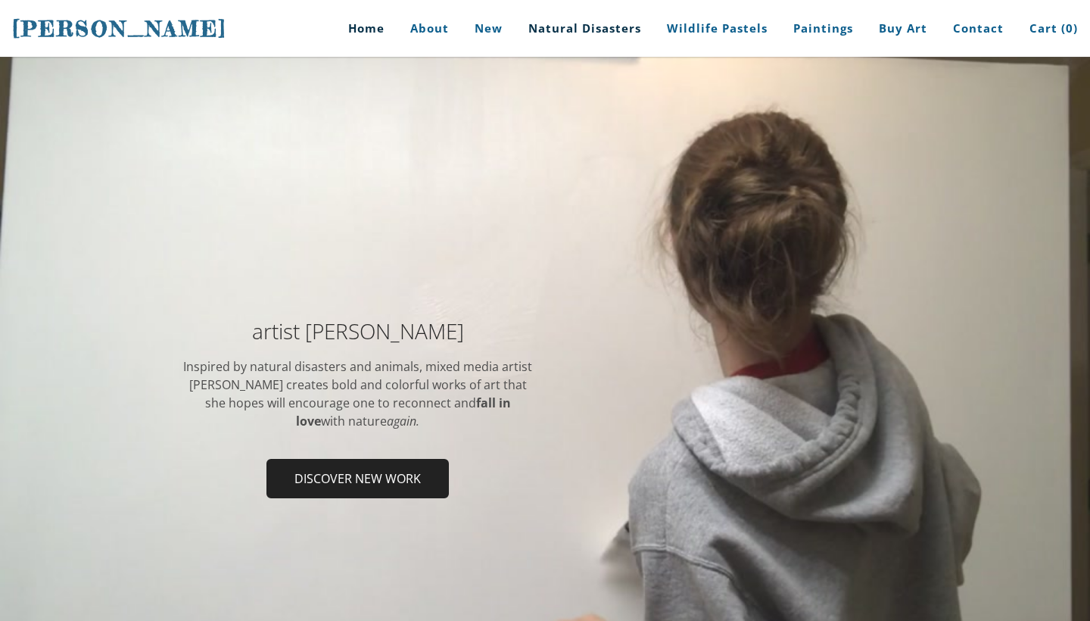
click at [581, 33] on link "Natural Disasters" at bounding box center [585, 28] width 136 height 57
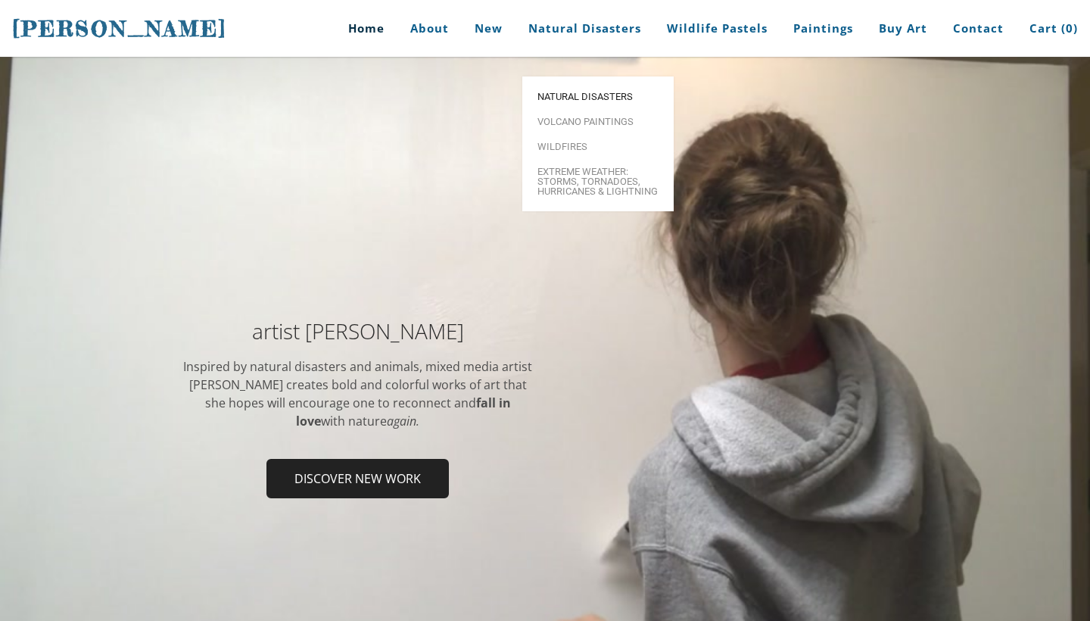
click at [597, 92] on span "Natural Disasters" at bounding box center [598, 97] width 121 height 10
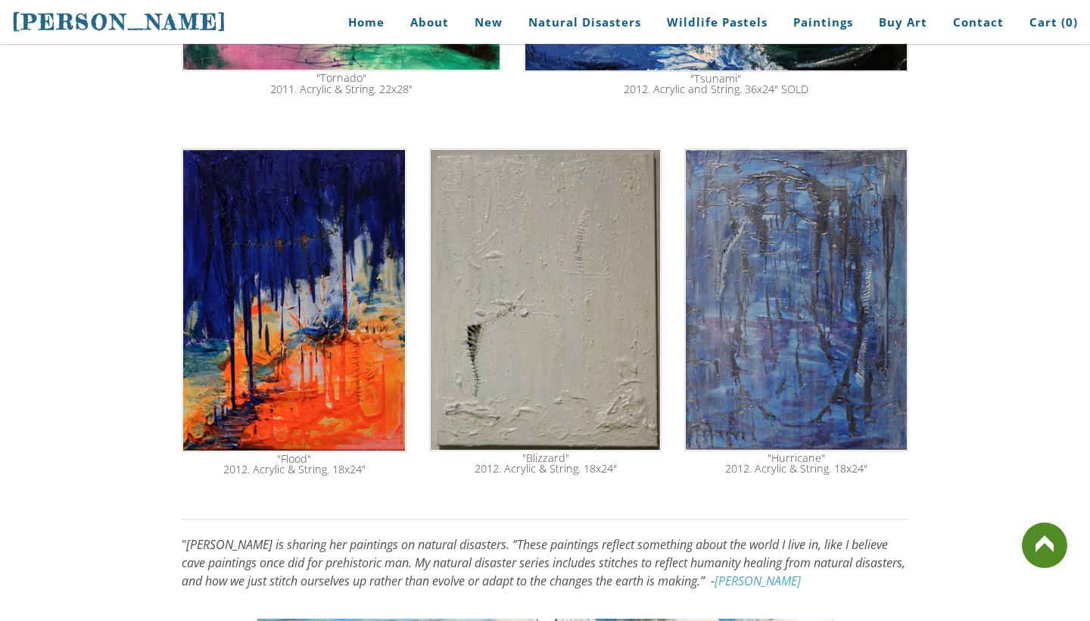
scroll to position [602, 0]
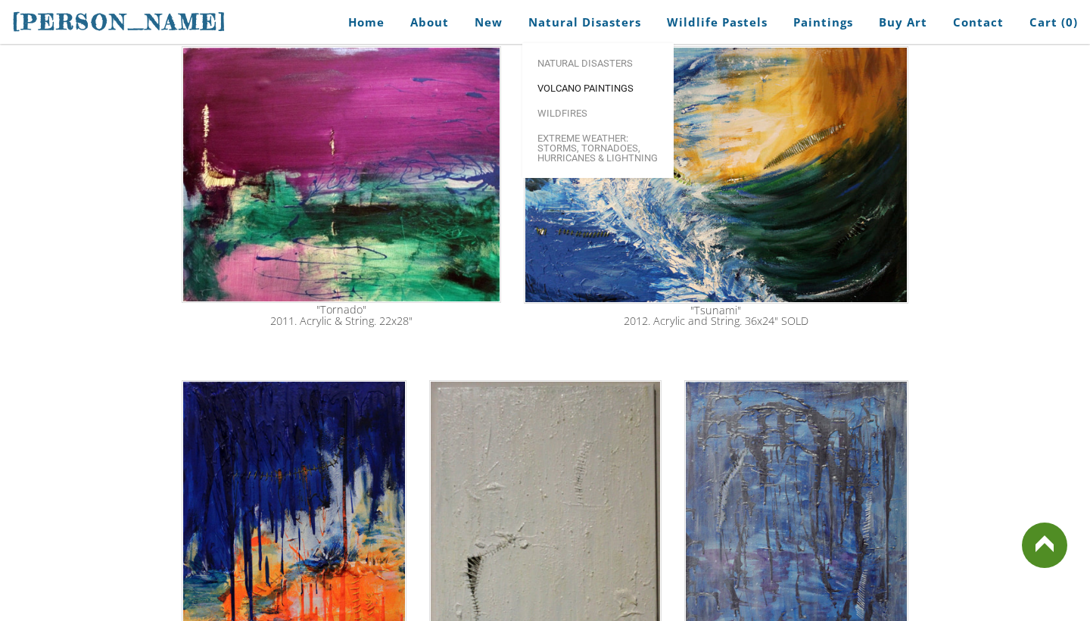
click at [570, 83] on span "Volcano paintings" at bounding box center [598, 88] width 121 height 10
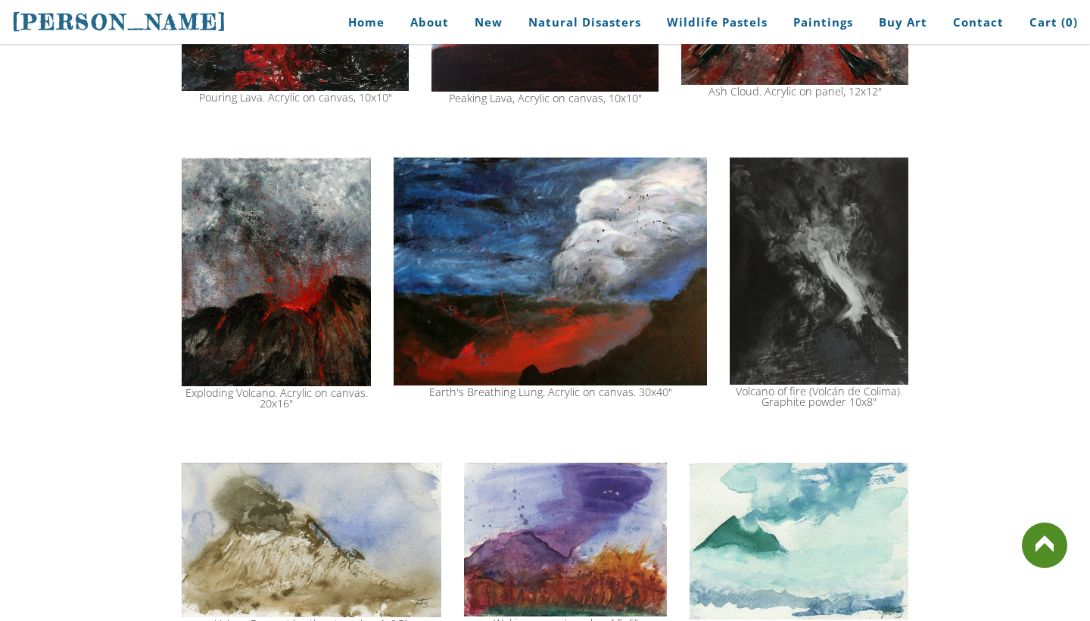
scroll to position [1344, 0]
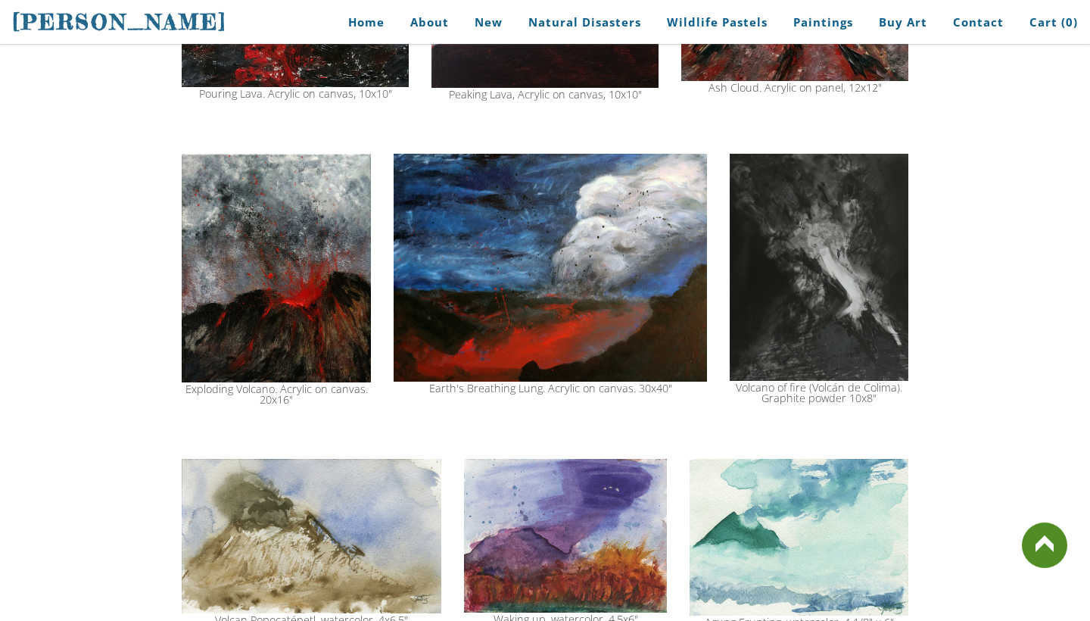
click at [849, 301] on img at bounding box center [819, 267] width 179 height 227
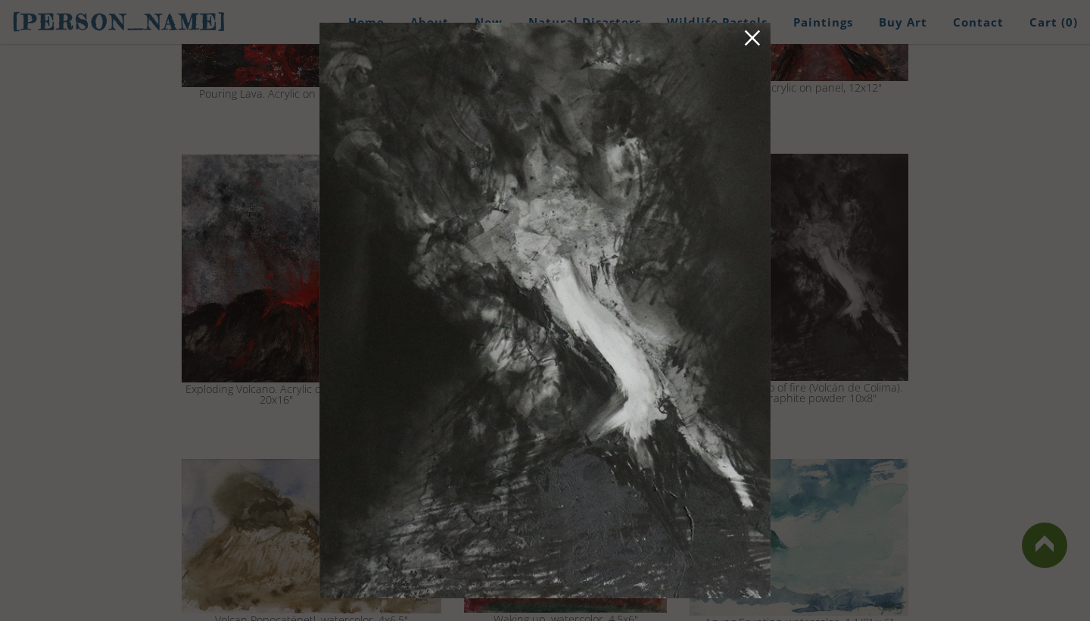
click at [753, 49] on link at bounding box center [752, 40] width 21 height 23
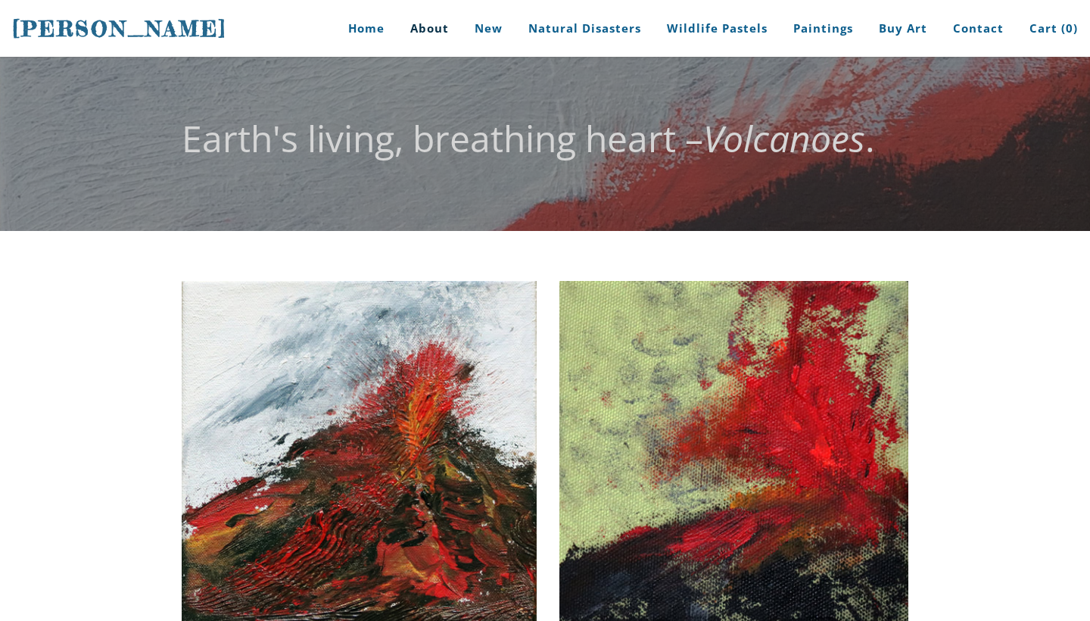
scroll to position [0, 0]
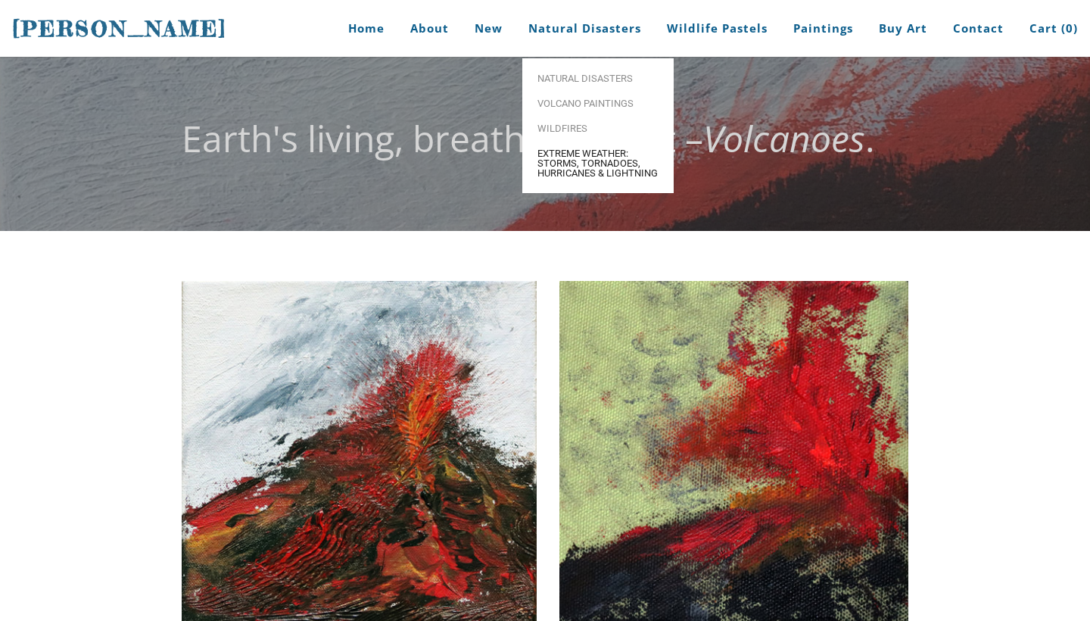
click at [579, 152] on span "Extreme Weather: Storms, Tornadoes, Hurricanes & Lightning" at bounding box center [598, 163] width 121 height 30
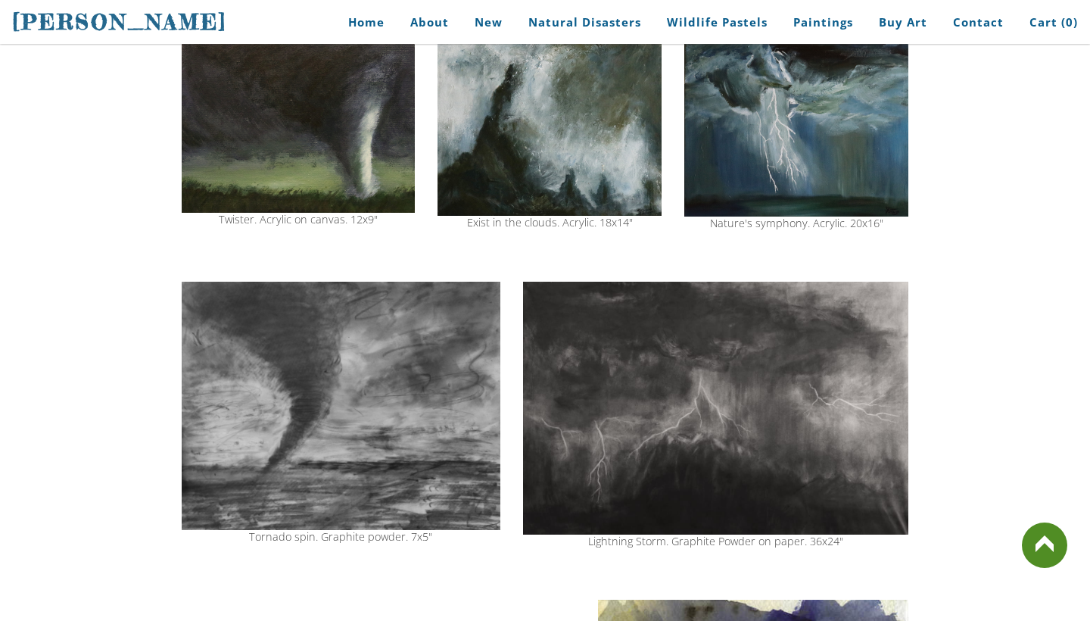
scroll to position [242, 0]
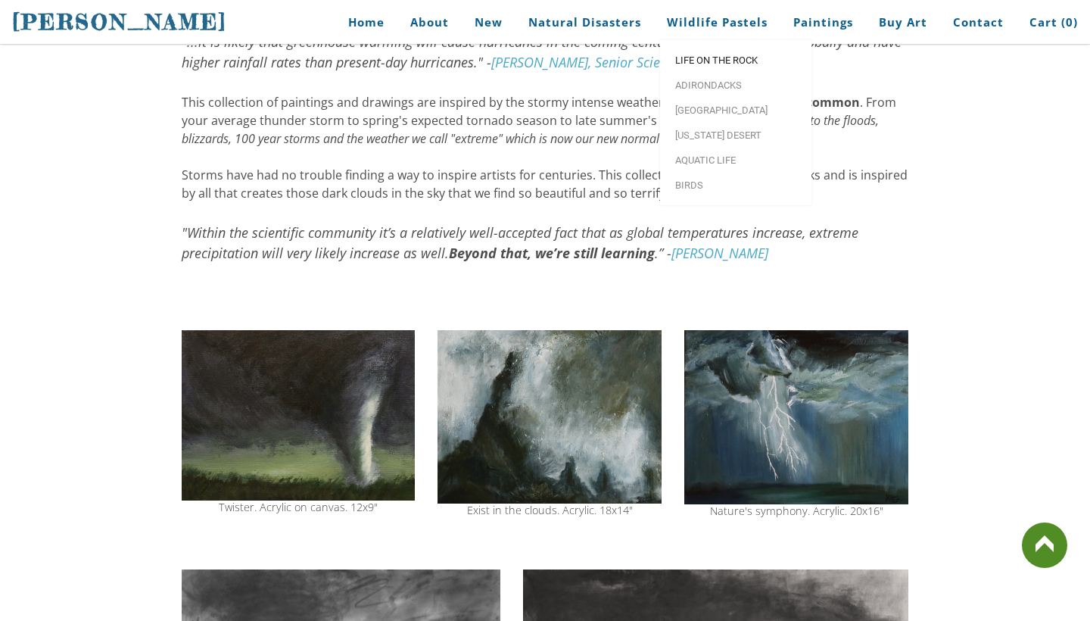
click at [720, 61] on span "Life on the Rock" at bounding box center [735, 60] width 121 height 10
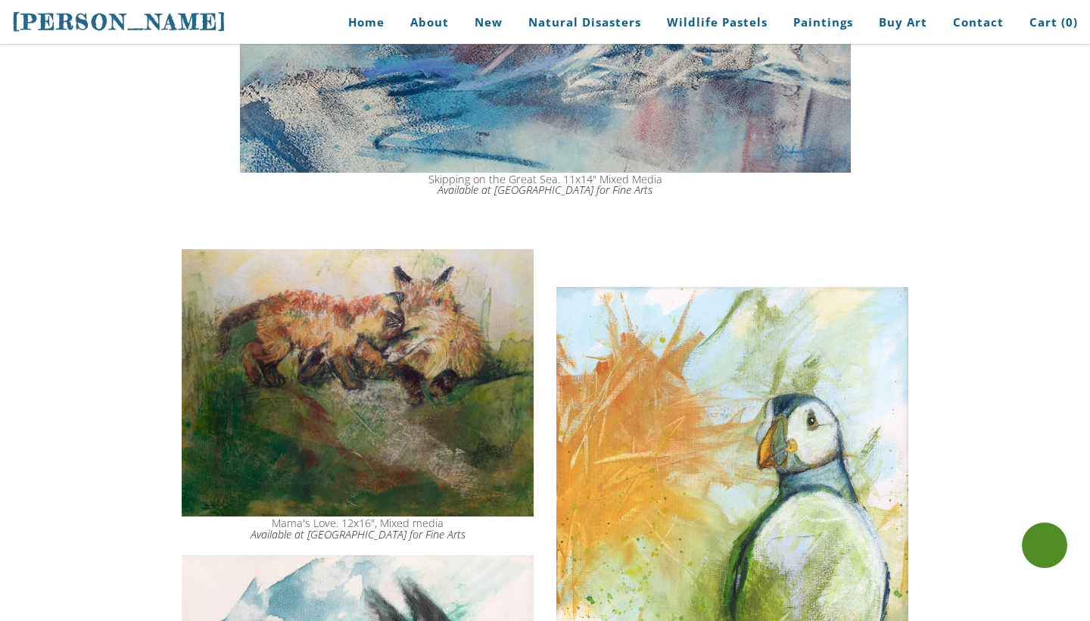
scroll to position [373, 0]
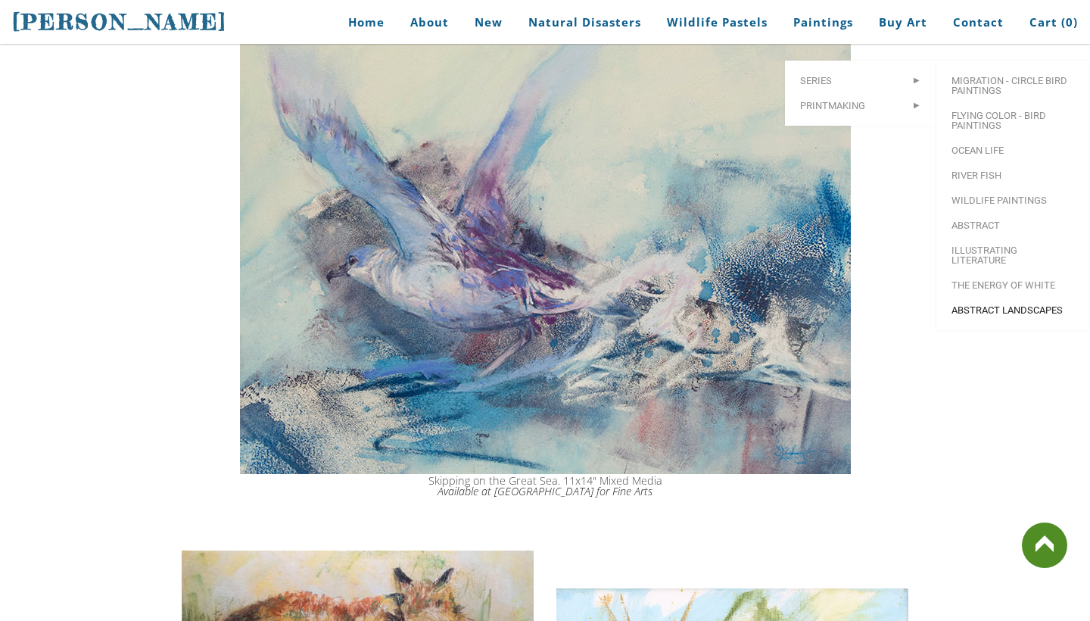
click at [971, 305] on span "Abstract Landscapes" at bounding box center [1012, 310] width 121 height 10
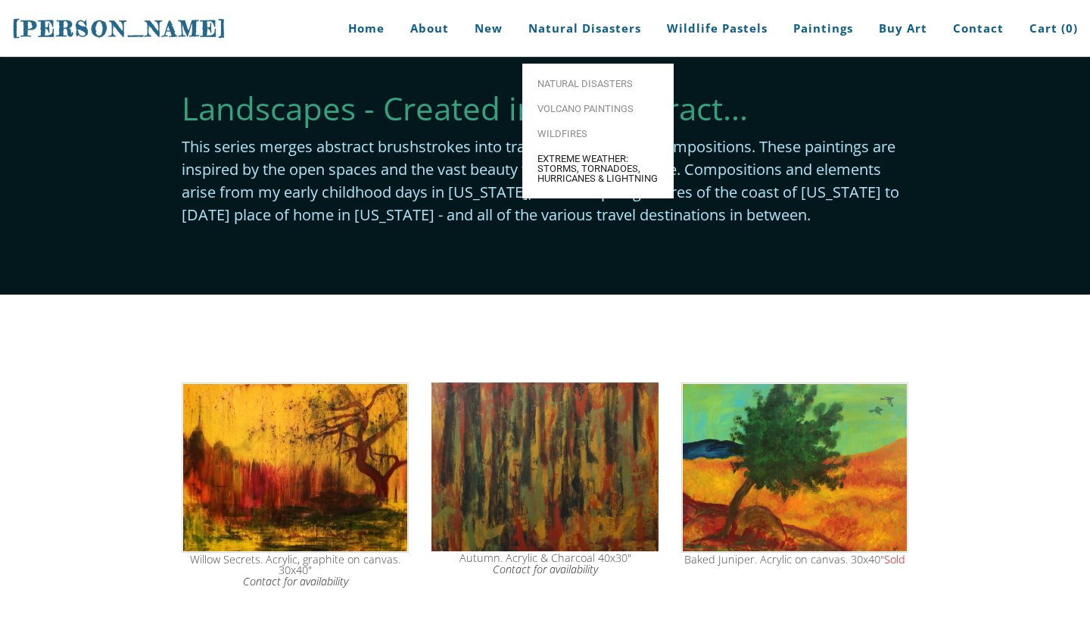
click at [578, 171] on span "Extreme Weather: Storms, Tornadoes, Hurricanes & Lightning" at bounding box center [598, 169] width 121 height 30
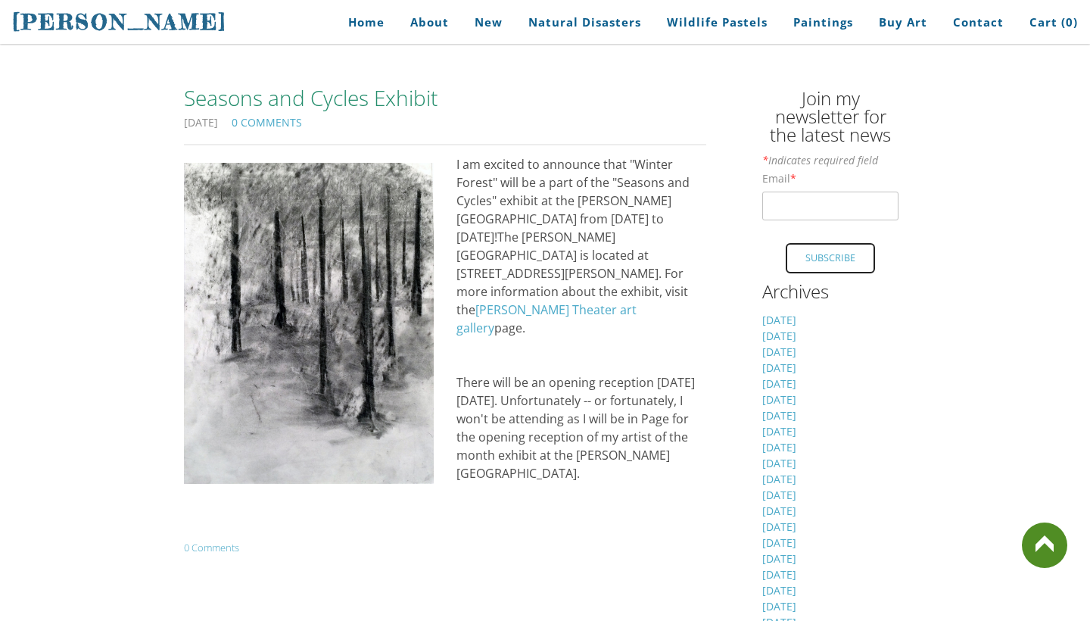
scroll to position [310, 0]
click at [563, 70] on span "Natural Disasters" at bounding box center [598, 75] width 121 height 10
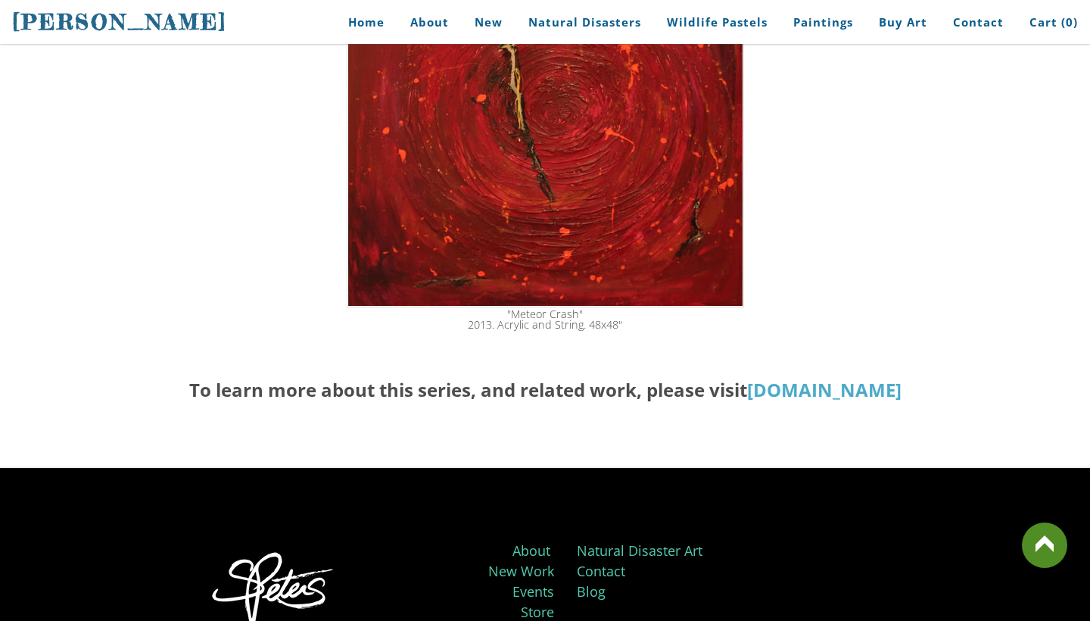
scroll to position [2689, 0]
